Goal: Information Seeking & Learning: Learn about a topic

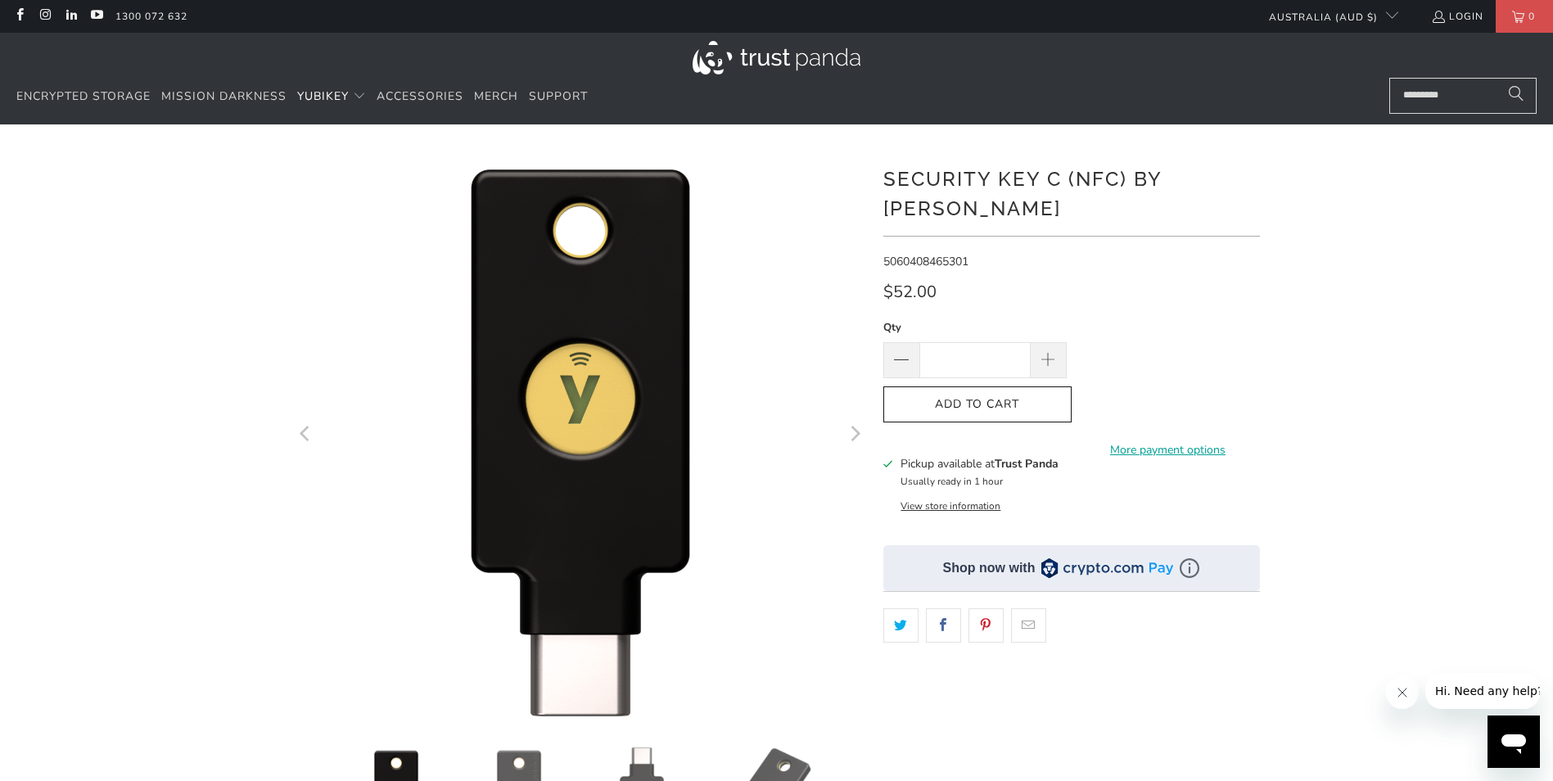
scroll to position [246, 0]
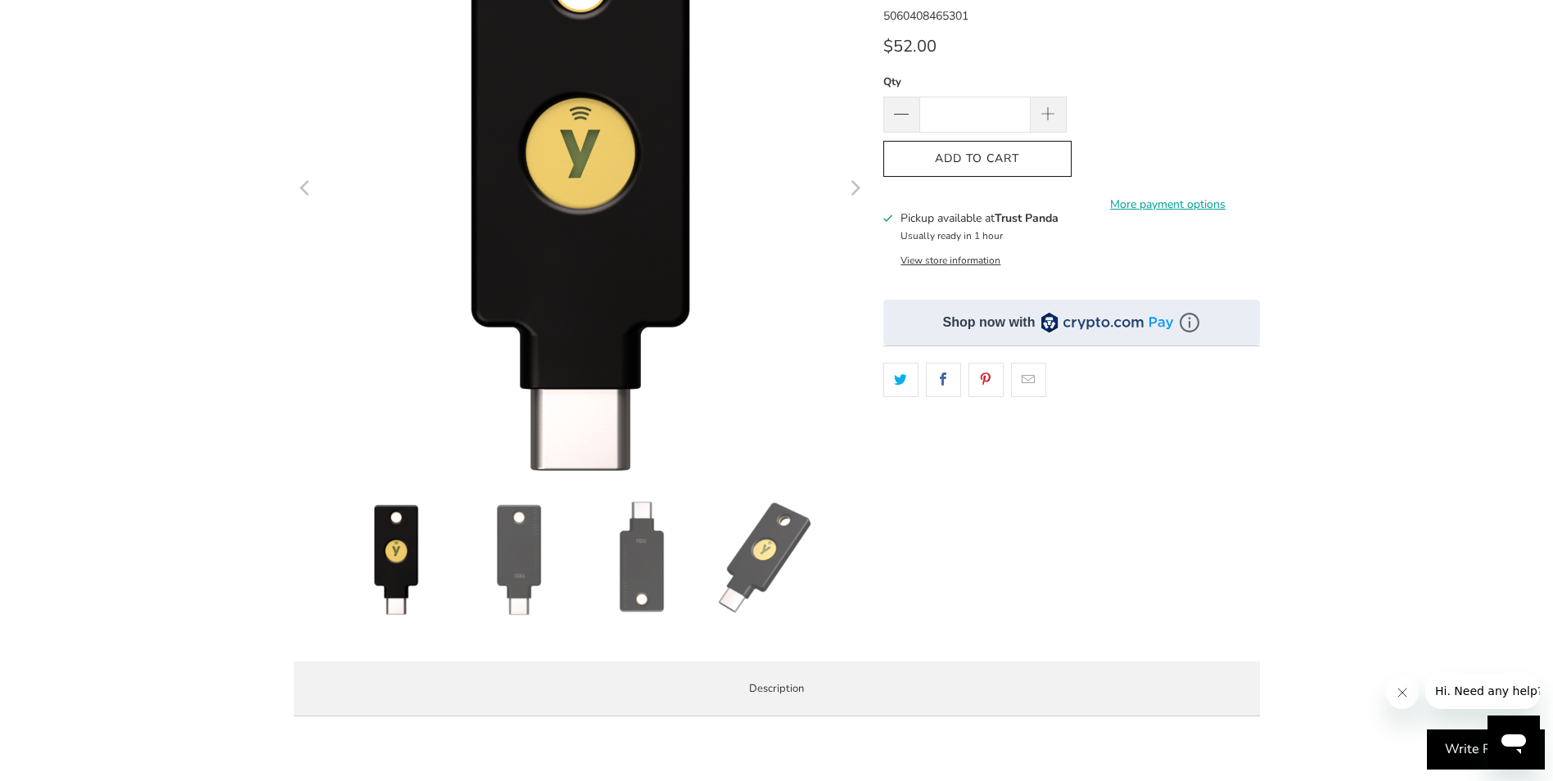
click at [511, 591] on img at bounding box center [519, 558] width 115 height 115
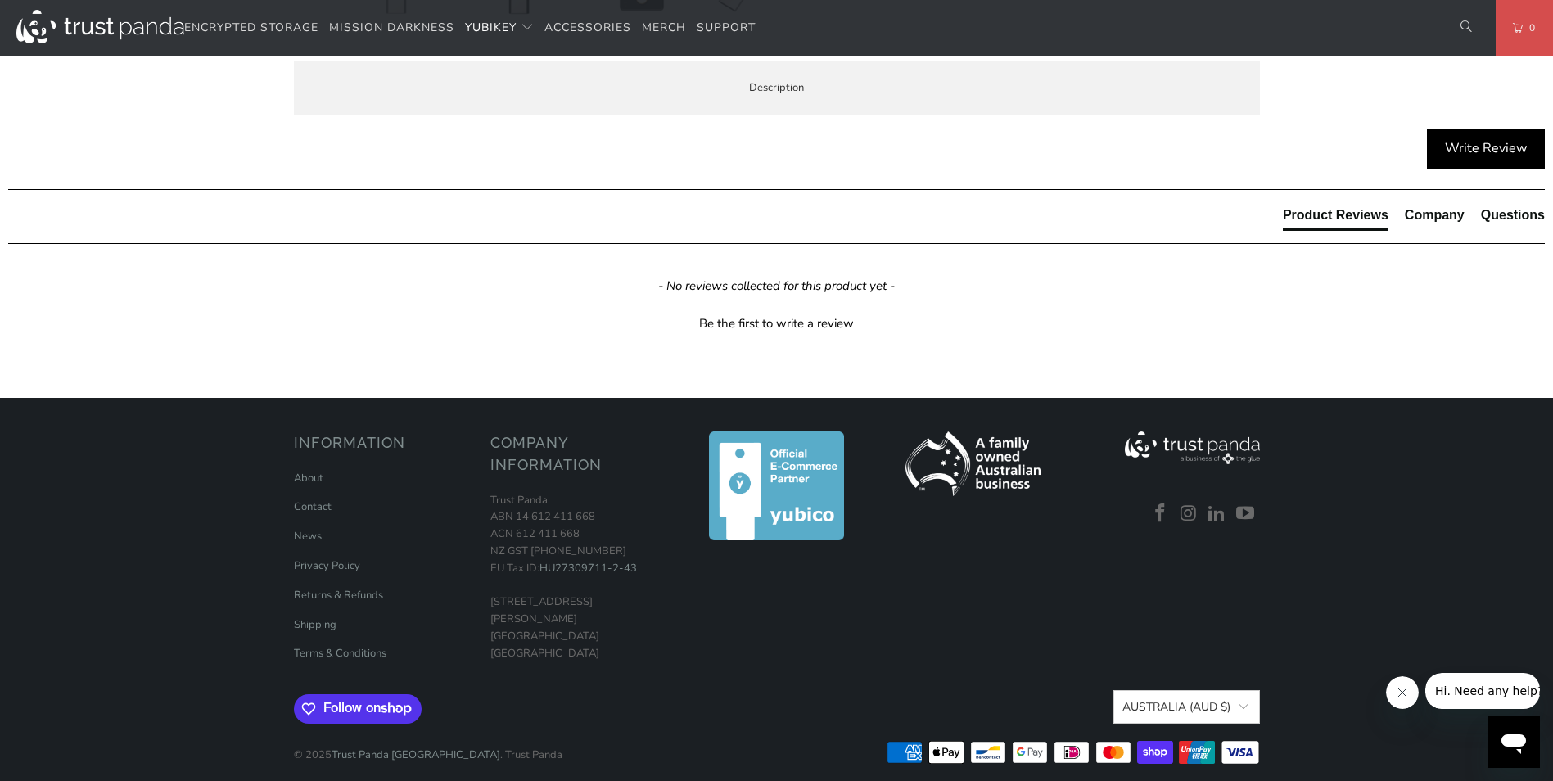
scroll to position [900, 0]
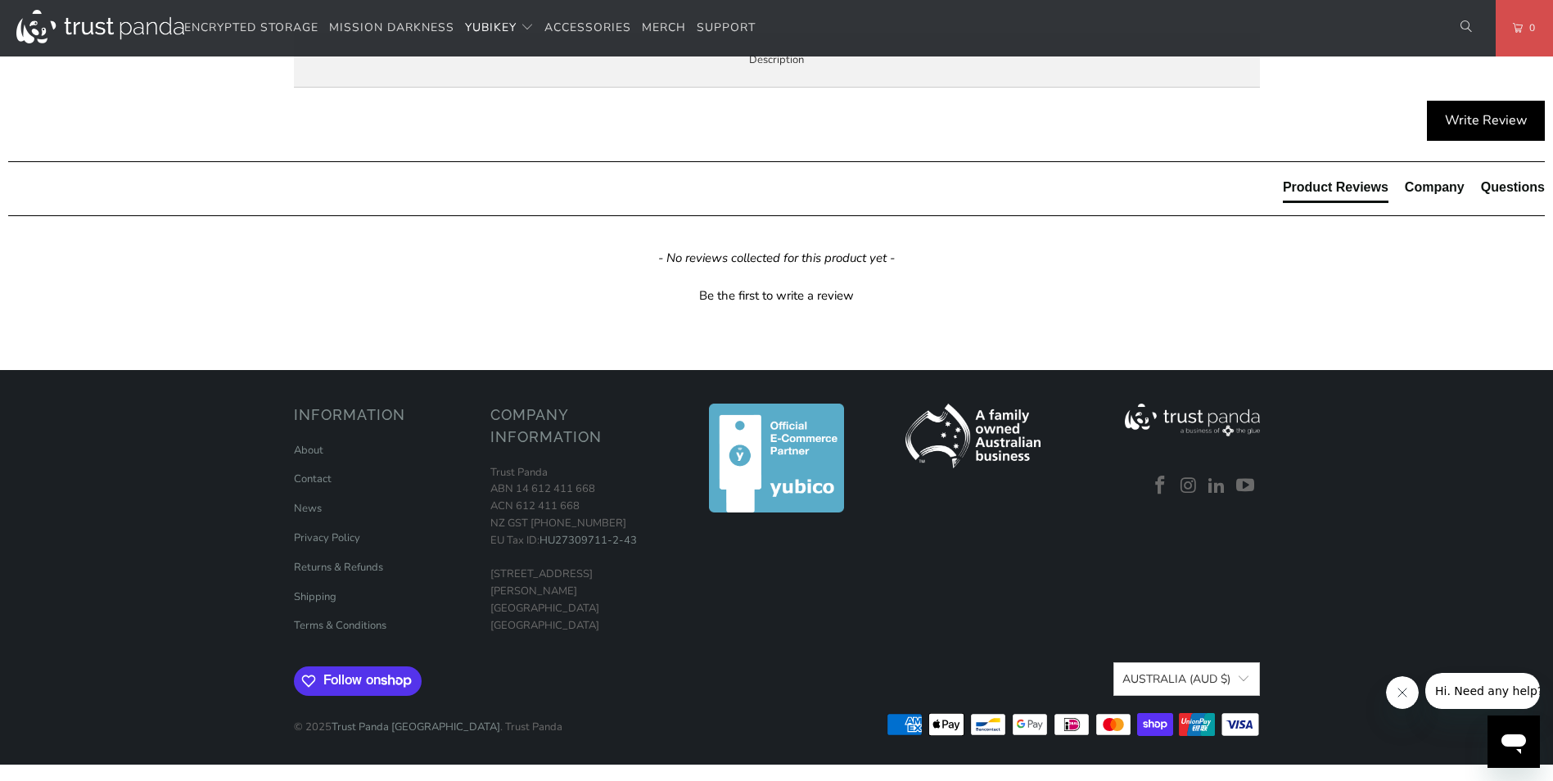
drag, startPoint x: 421, startPoint y: 542, endPoint x: 473, endPoint y: 543, distance: 52.4
click at [0, 0] on p "TAP-AND-GO - Just tap Security Key C NFC to NFC-enabled Android, Windows 10 and…" at bounding box center [0, 0] width 0 height 0
drag, startPoint x: 690, startPoint y: 534, endPoint x: 902, endPoint y: 530, distance: 212.0
click at [0, 0] on p "TAP-AND-GO - Just tap Security Key C NFC to NFC-enabled Android, Windows 10 and…" at bounding box center [0, 0] width 0 height 0
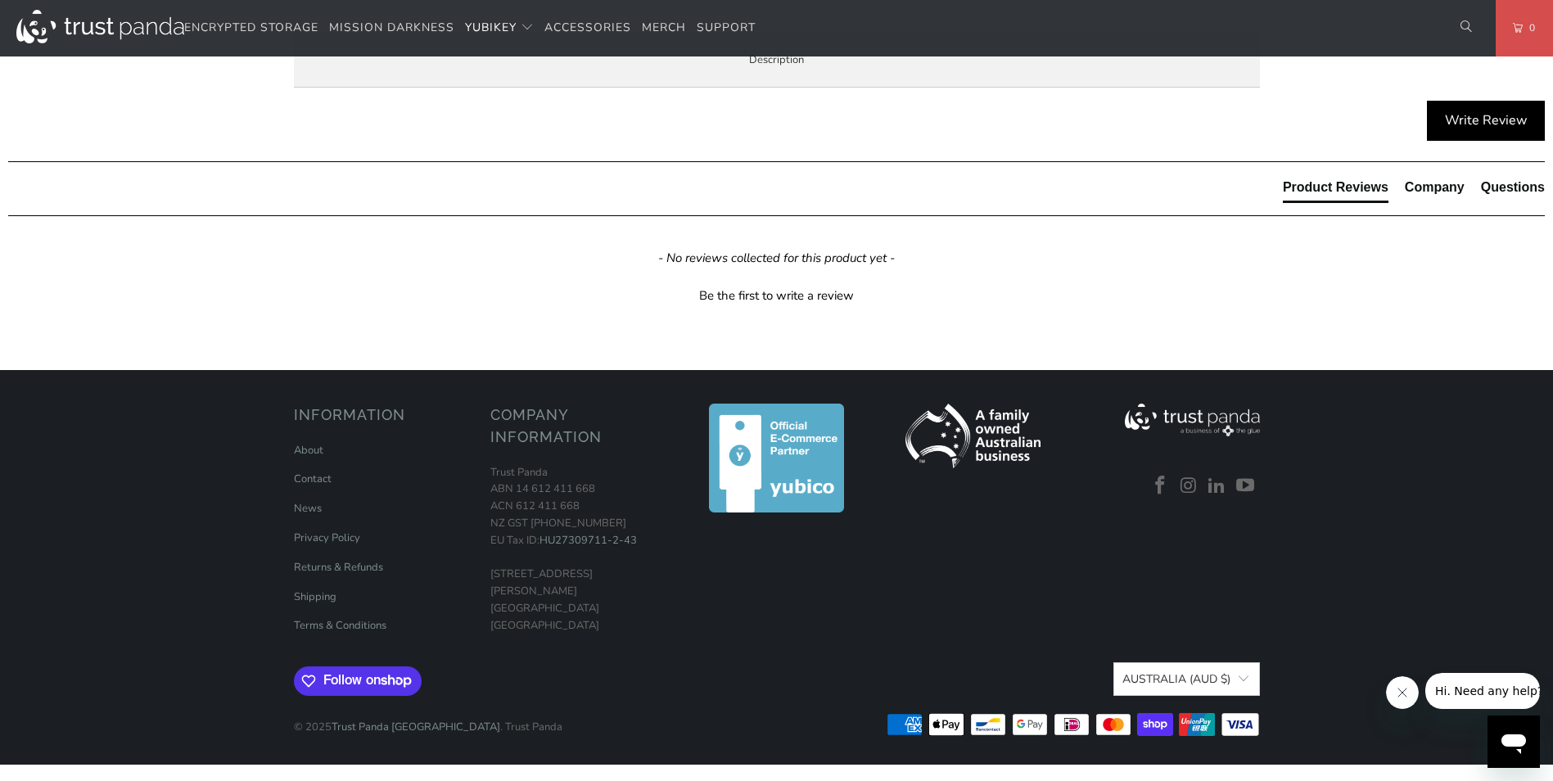
drag, startPoint x: 902, startPoint y: 530, endPoint x: 878, endPoint y: 560, distance: 37.8
click at [0, 0] on p "TAP-AND-GO - Just tap Security Key C NFC to NFC-enabled Android, Windows 10 and…" at bounding box center [0, 0] width 0 height 0
drag, startPoint x: 692, startPoint y: 534, endPoint x: 751, endPoint y: 534, distance: 58.9
click at [0, 0] on p "TAP-AND-GO - Just tap Security Key C NFC to NFC-enabled Android, Windows 10 and…" at bounding box center [0, 0] width 0 height 0
drag, startPoint x: 751, startPoint y: 534, endPoint x: 701, endPoint y: 576, distance: 65.0
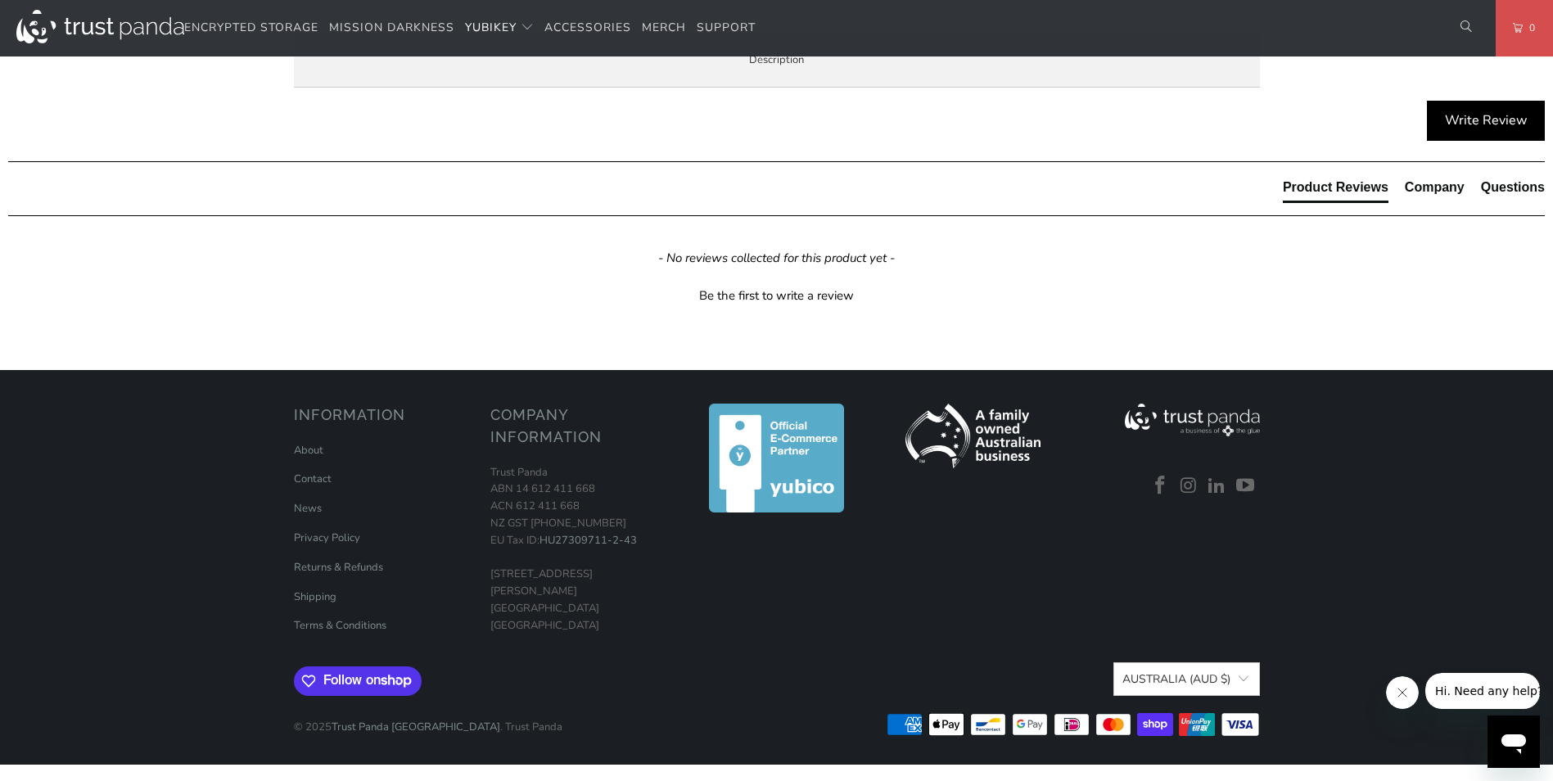
click at [0, 0] on p "TAP-AND-GO - Just tap Security Key C NFC to NFC-enabled Android, Windows 10 and…" at bounding box center [0, 0] width 0 height 0
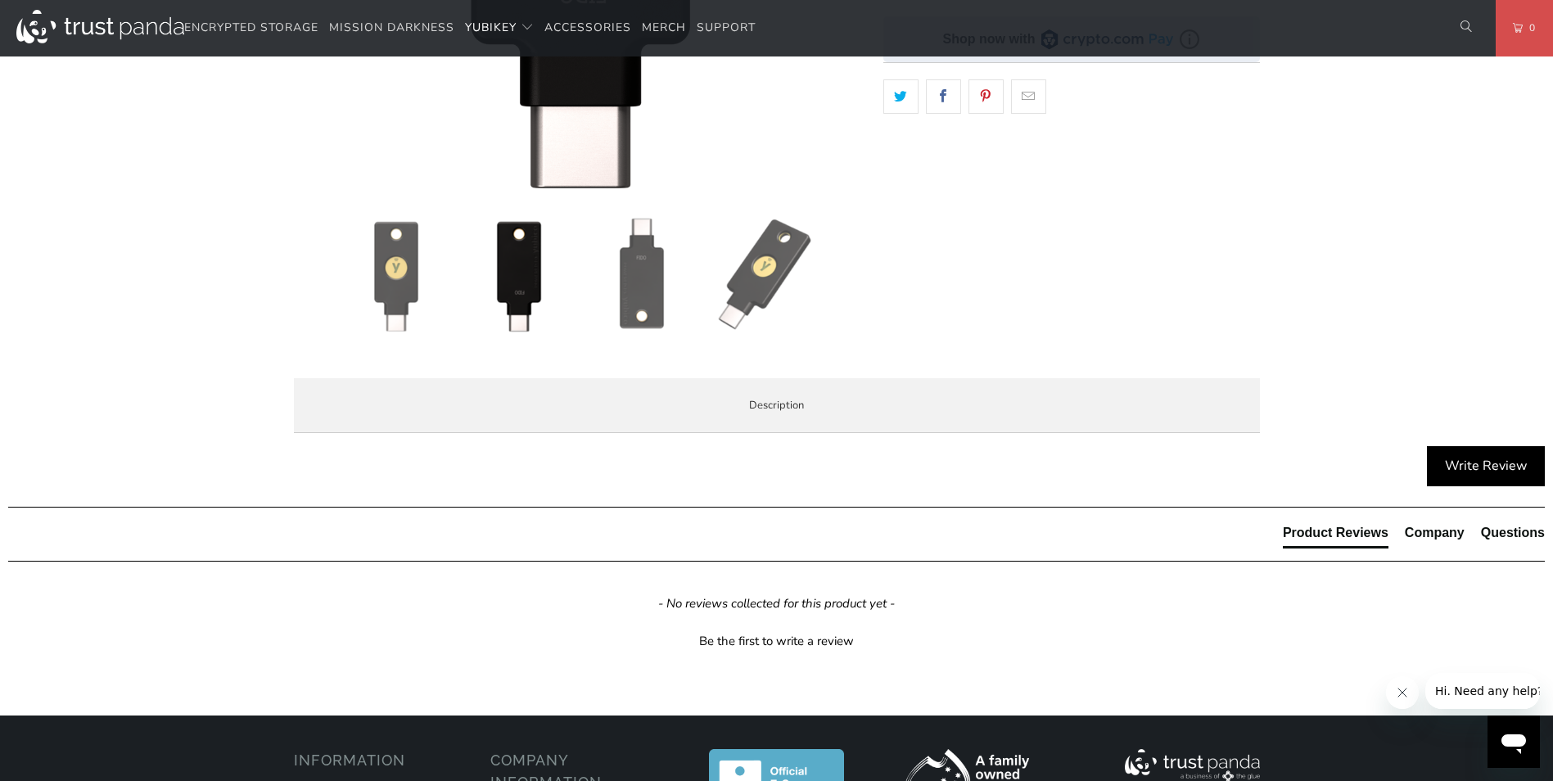
scroll to position [491, 0]
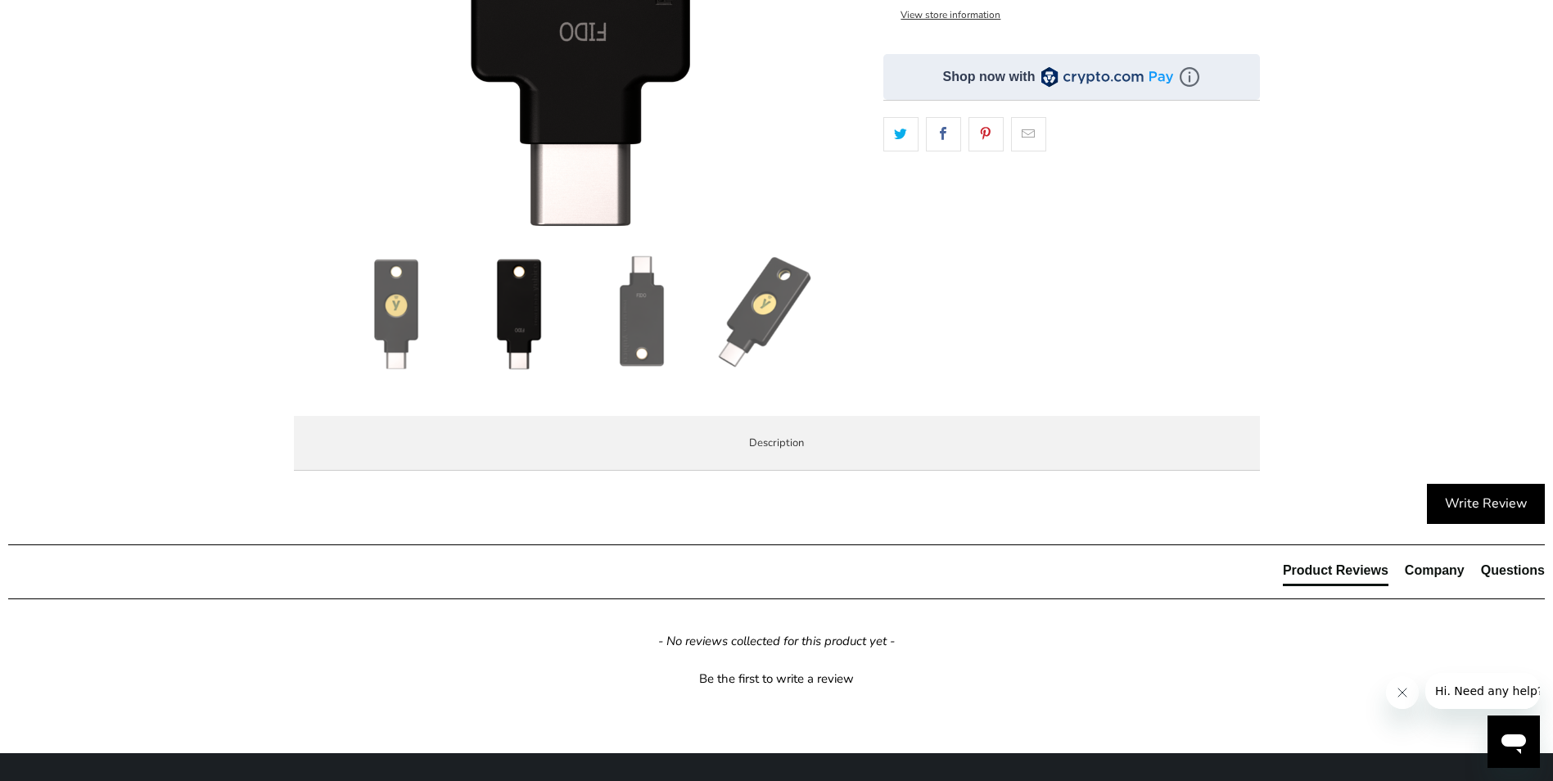
click at [0, 0] on span "Specifications" at bounding box center [0, 0] width 0 height 0
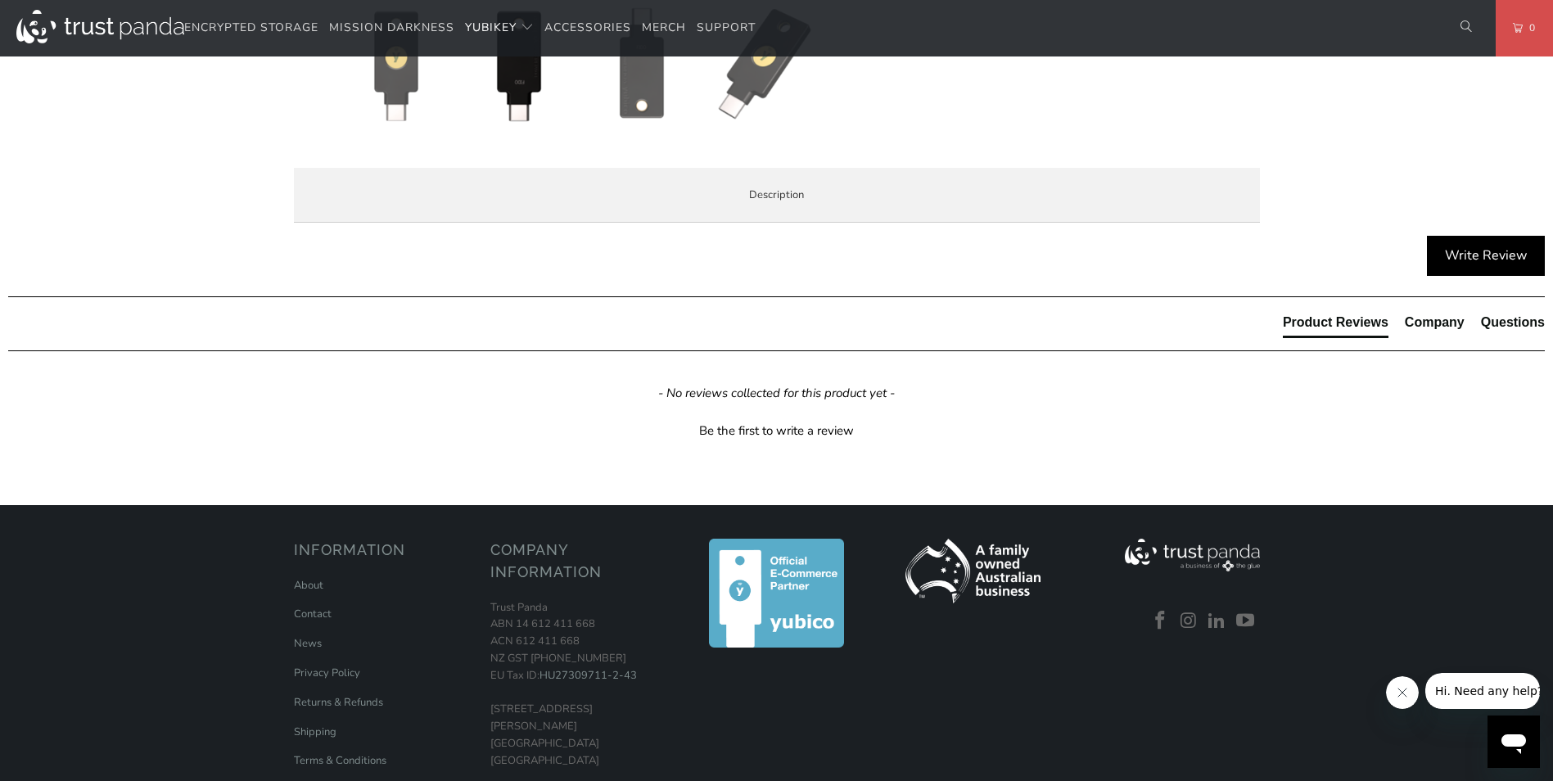
scroll to position [737, 0]
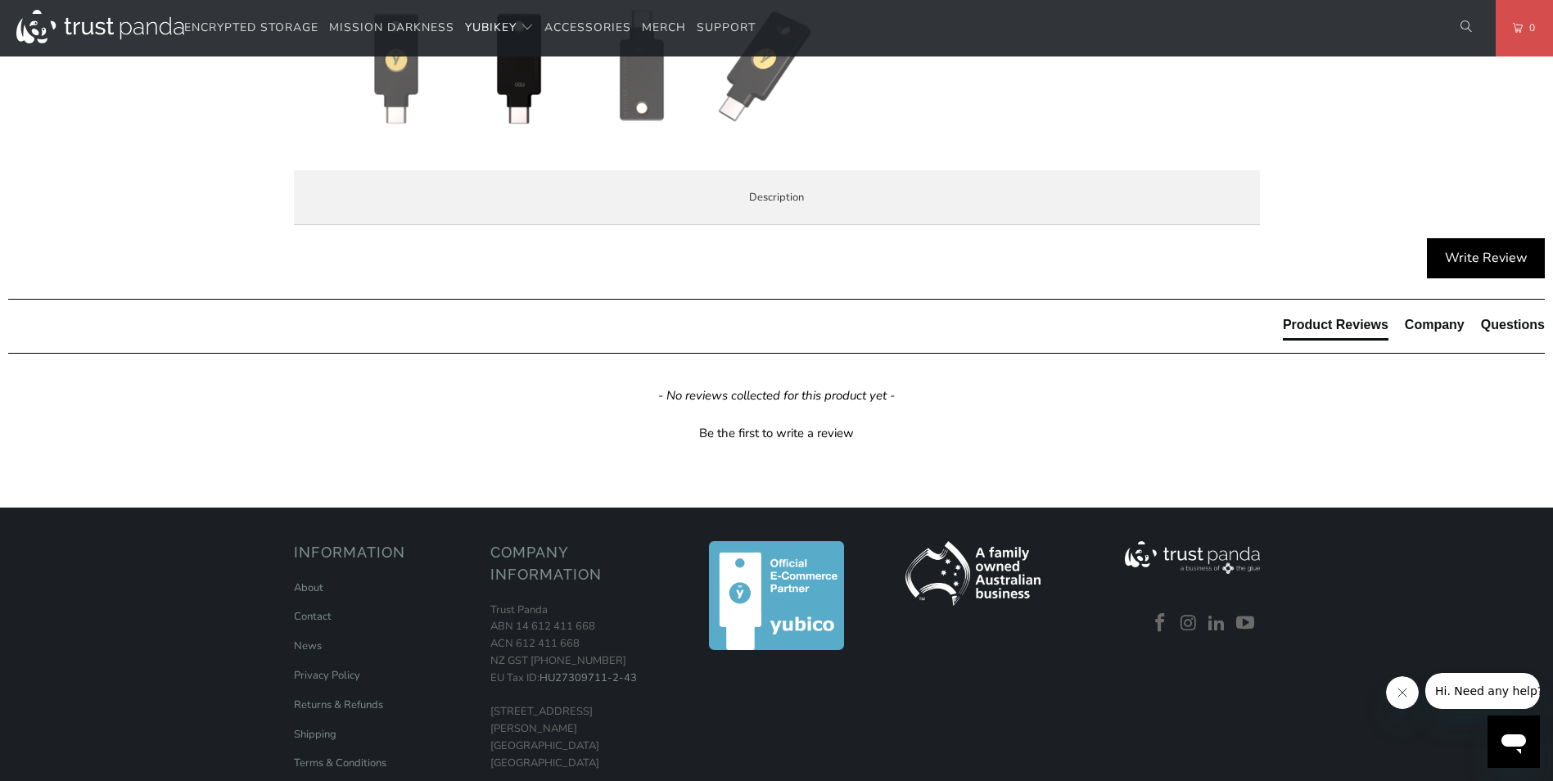
click at [0, 0] on li "Enterprise and Government" at bounding box center [0, 0] width 0 height 0
click at [0, 0] on span "Specifications" at bounding box center [0, 0] width 0 height 0
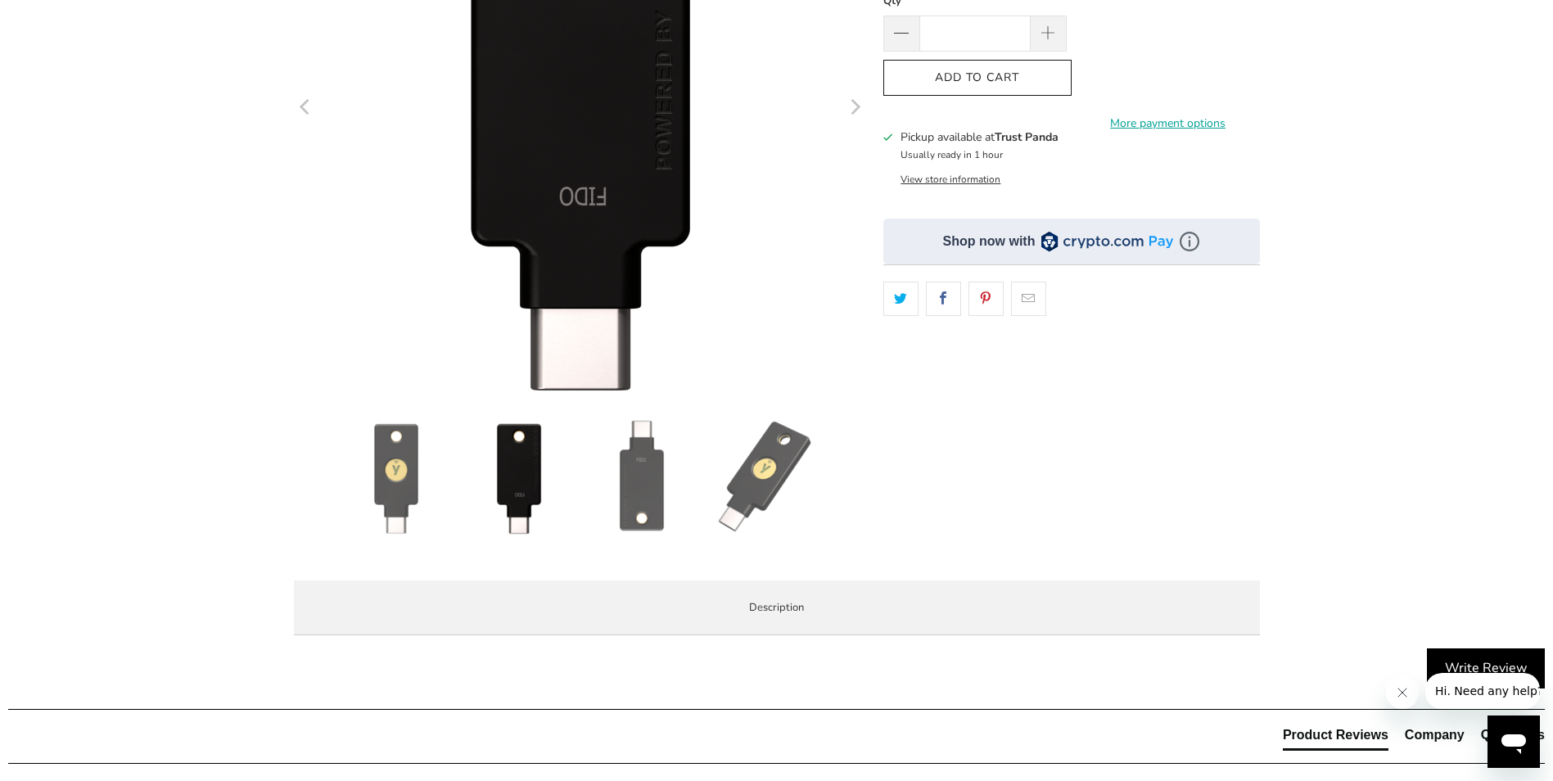
scroll to position [327, 0]
click at [634, 519] on img at bounding box center [641, 476] width 115 height 115
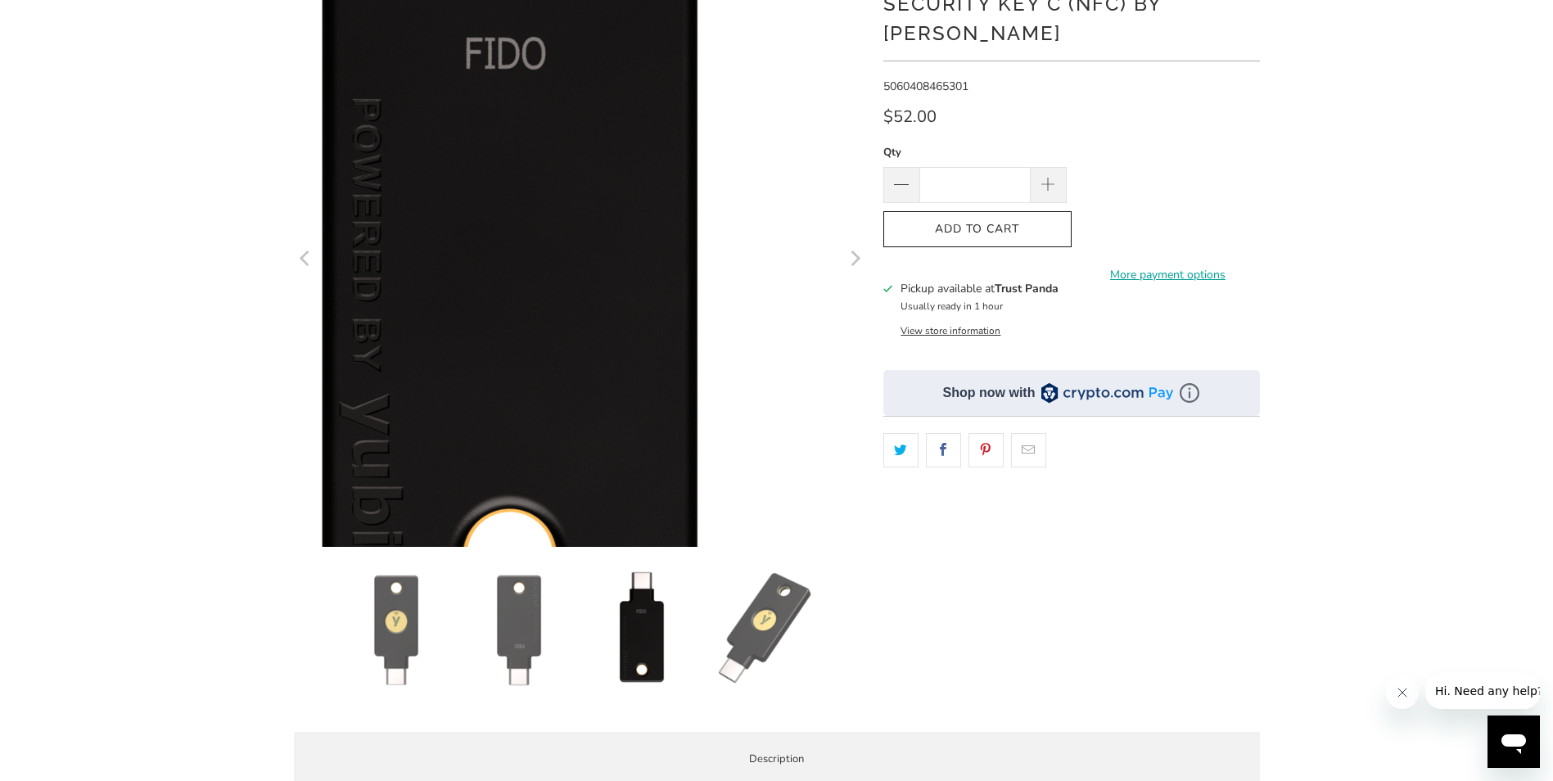
scroll to position [491, 0]
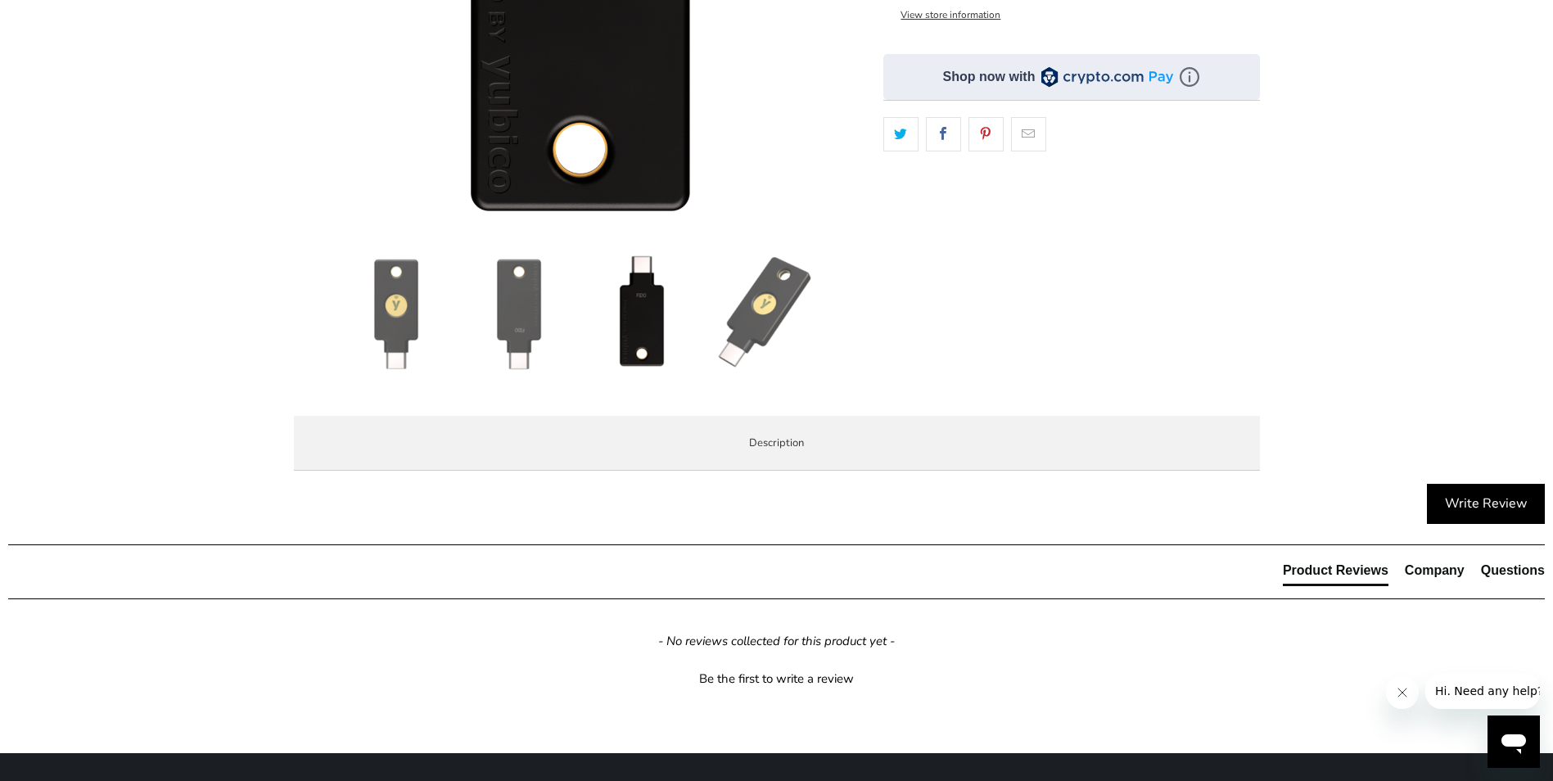
click at [764, 329] on img at bounding box center [764, 312] width 115 height 115
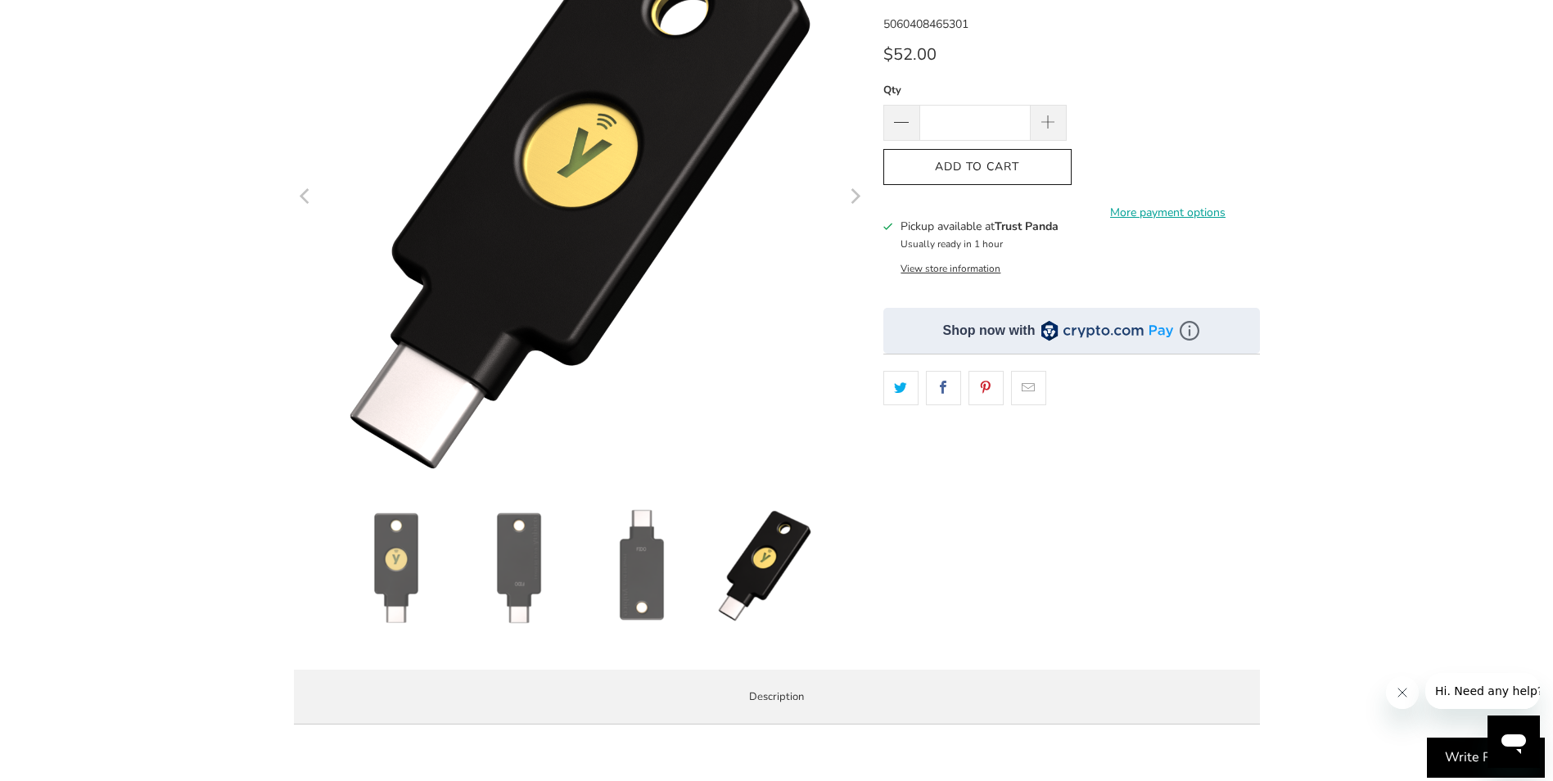
scroll to position [409, 0]
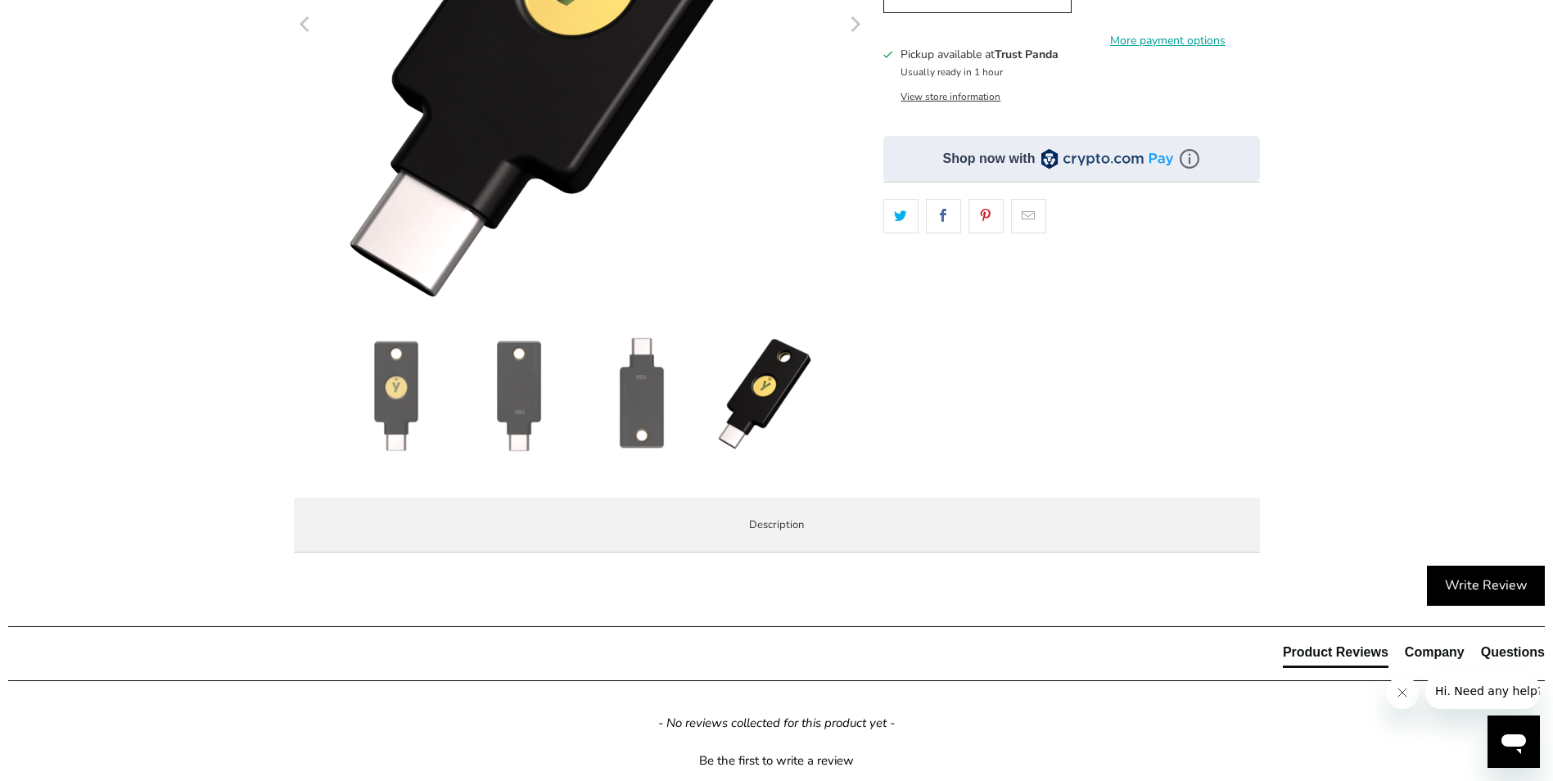
click at [0, 0] on span "Local Service & Support" at bounding box center [0, 0] width 0 height 0
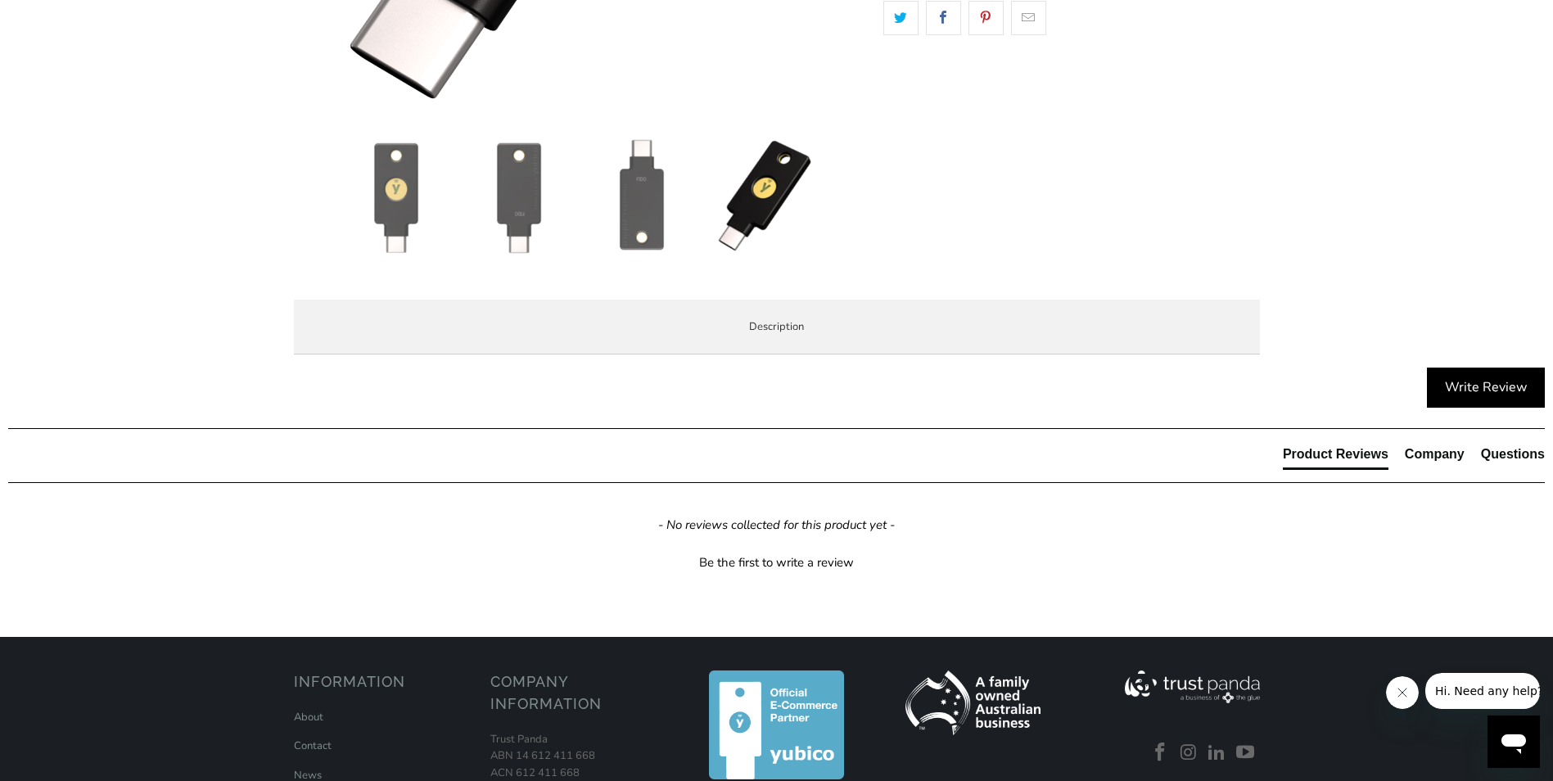
scroll to position [655, 0]
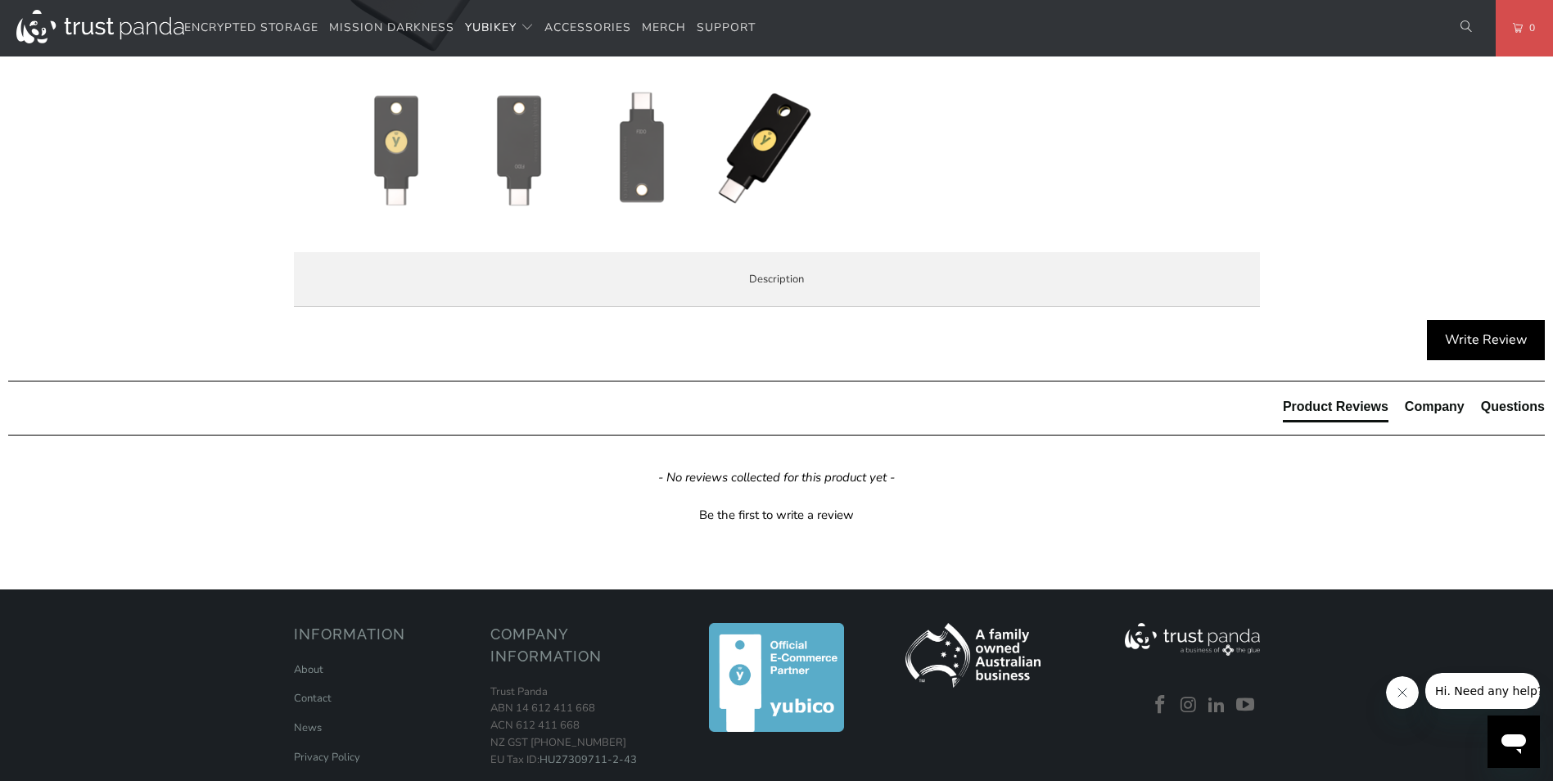
click at [0, 0] on span "Enterprise and Government" at bounding box center [0, 0] width 0 height 0
click at [0, 0] on span "Specifications" at bounding box center [0, 0] width 0 height 0
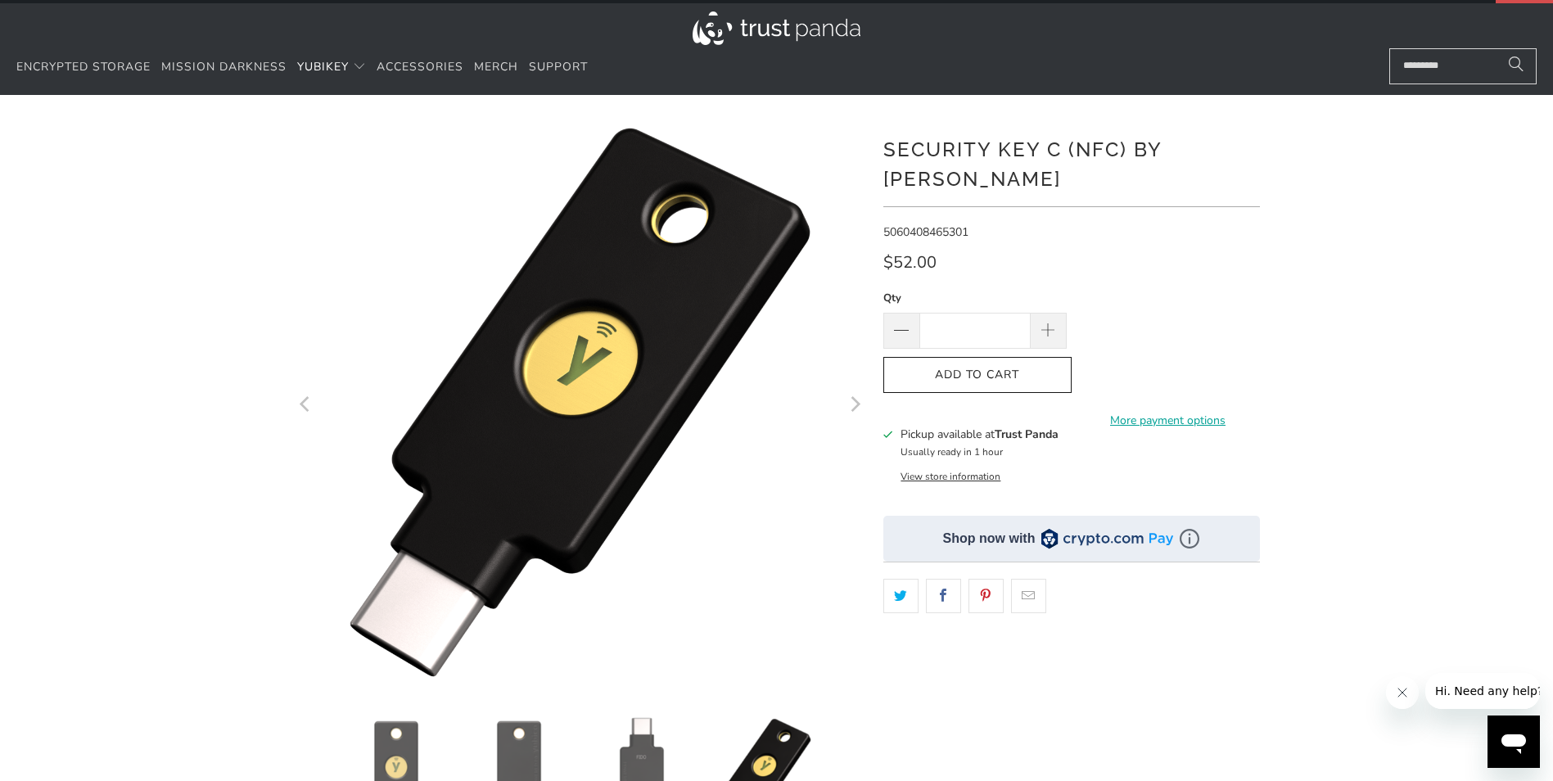
scroll to position [0, 0]
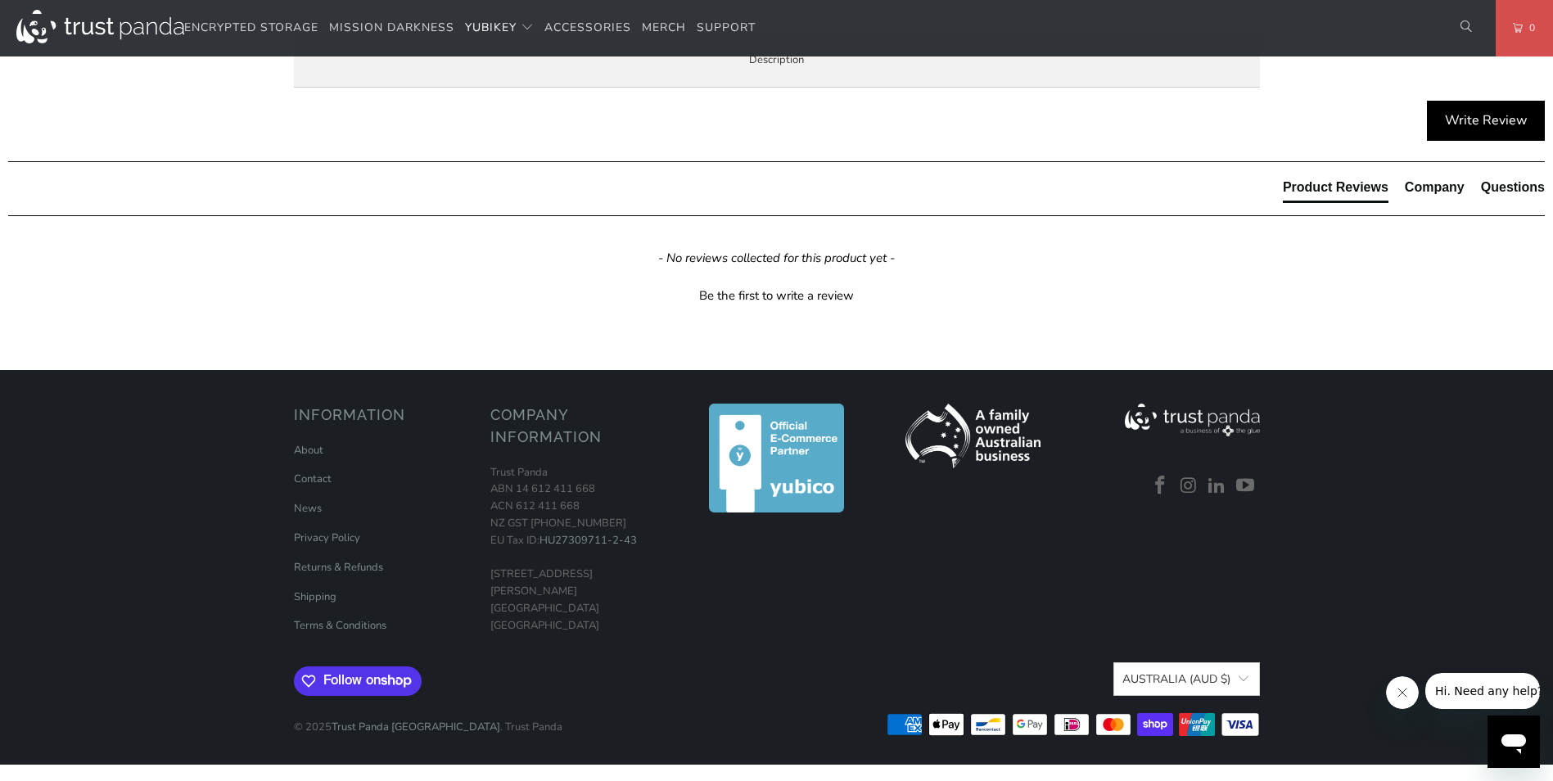
scroll to position [818, 0]
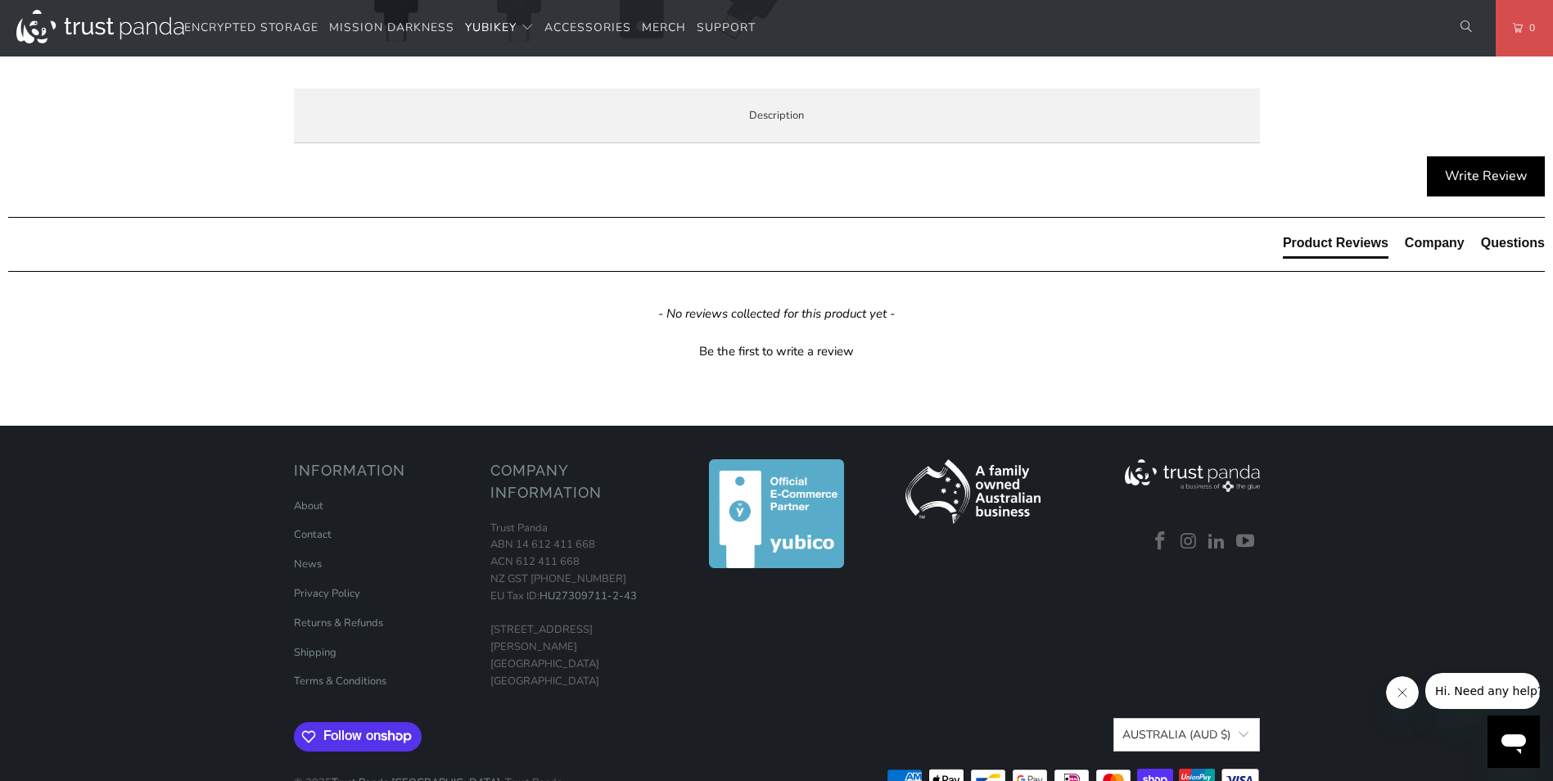
click at [0, 0] on li "Specifications" at bounding box center [0, 0] width 0 height 0
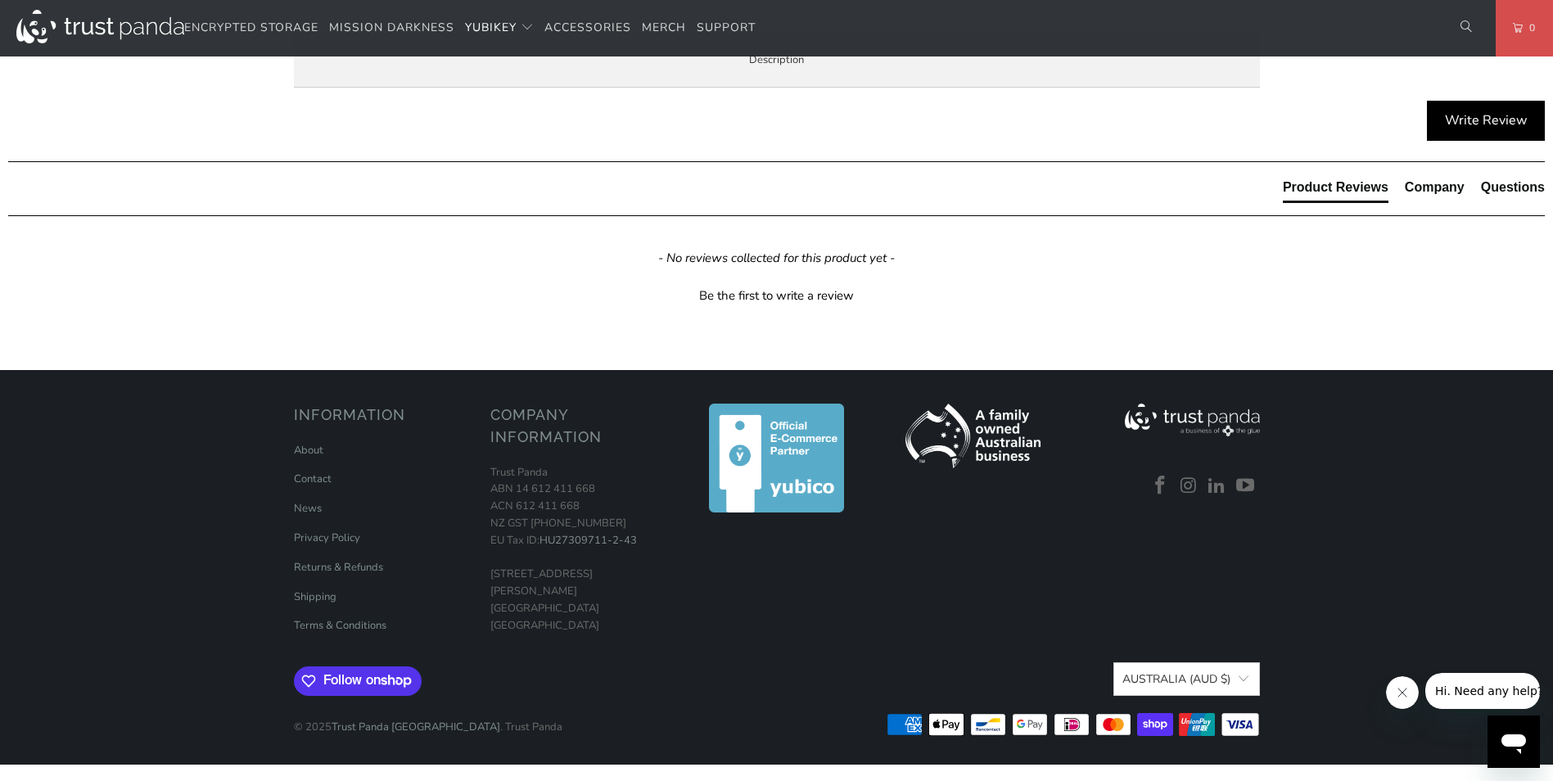
scroll to position [1064, 0]
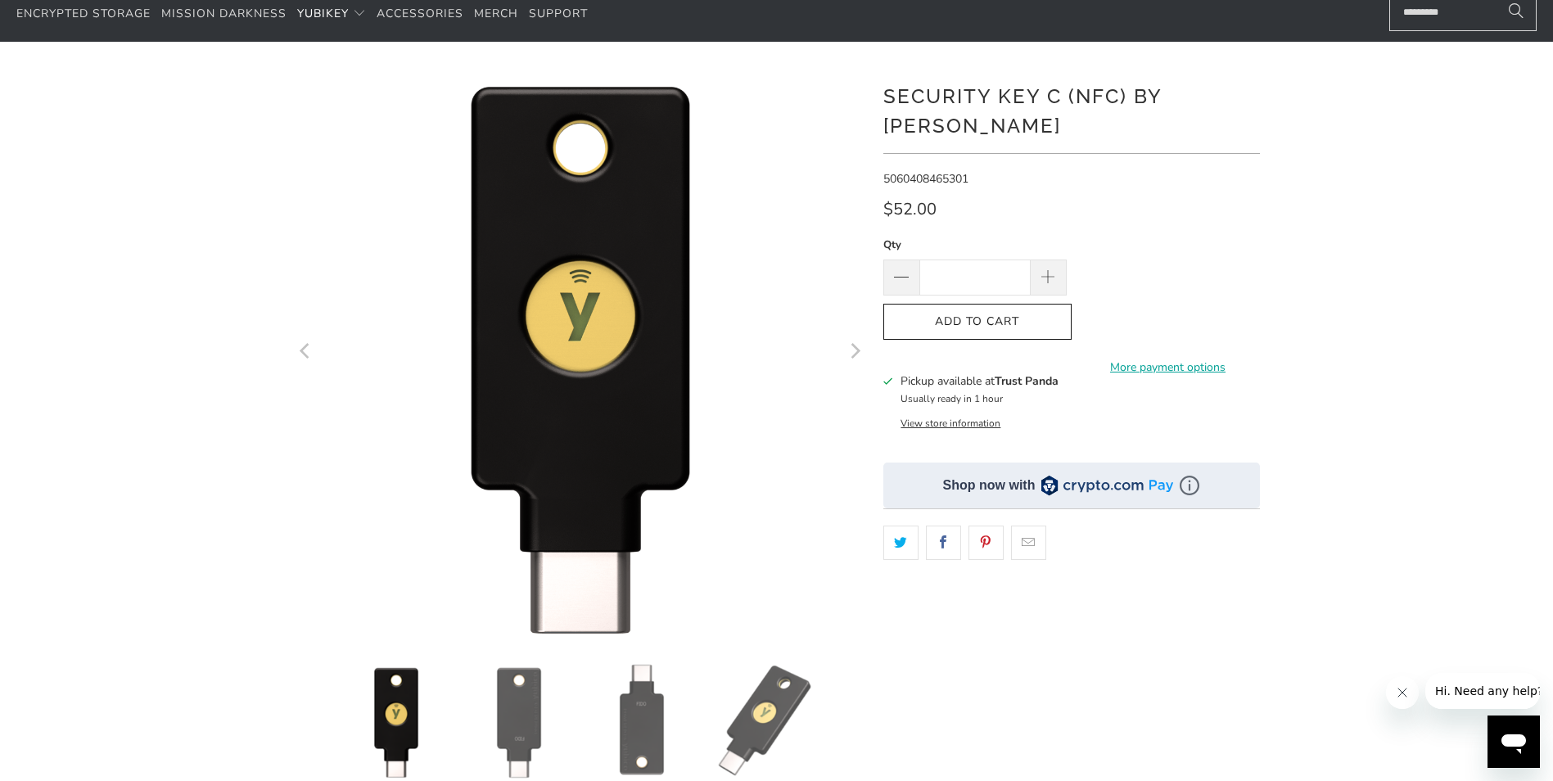
scroll to position [246, 0]
